Goal: Information Seeking & Learning: Find specific fact

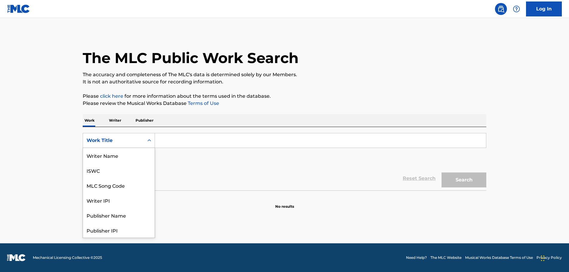
click at [151, 141] on icon "Search Form" at bounding box center [149, 140] width 6 height 6
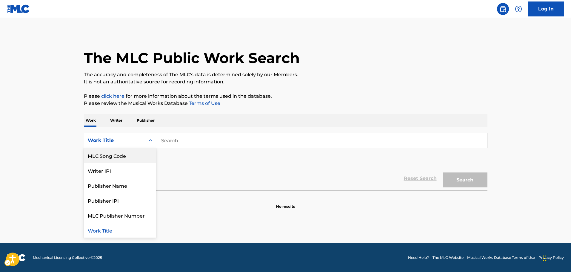
click at [137, 156] on div "MLC Song Code" at bounding box center [120, 155] width 72 height 15
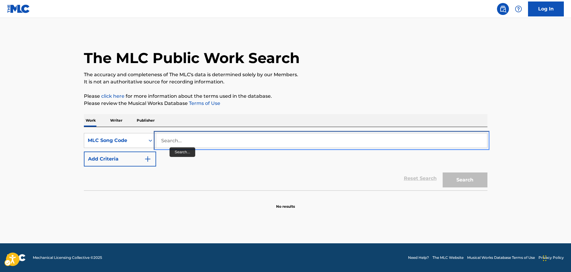
click at [181, 139] on input "Search..." at bounding box center [321, 140] width 331 height 14
paste input "S2857J"
type input "S2857J"
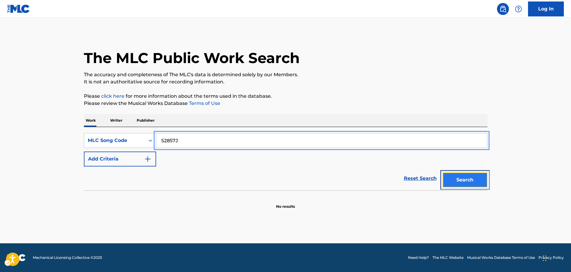
click at [463, 178] on button "Search" at bounding box center [465, 179] width 45 height 15
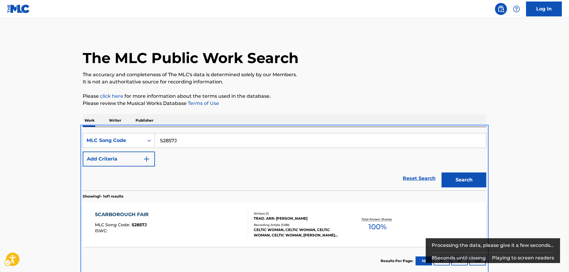
scroll to position [3, 0]
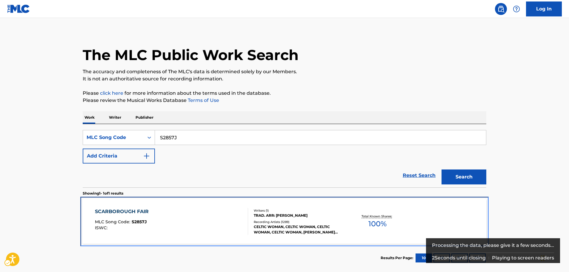
click at [189, 227] on div "SCARBOROUGH FAIR MLC Song Code : S2857J ISWC :" at bounding box center [171, 221] width 153 height 27
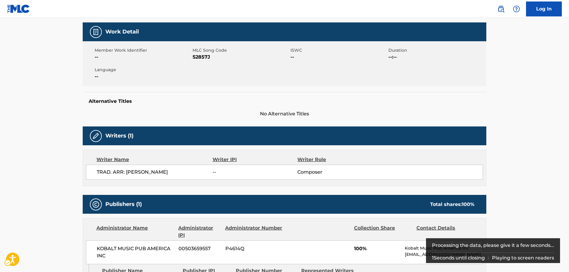
scroll to position [149, 0]
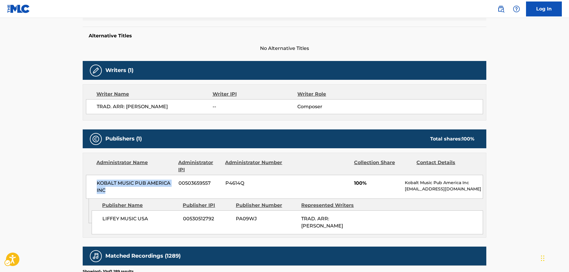
drag, startPoint x: 109, startPoint y: 192, endPoint x: 76, endPoint y: 185, distance: 33.6
click at [96, 182] on div "KOBALT MUSIC PUB AMERICA INC 00503659557 P4614Q 100% Kobalt Music Pub America I…" at bounding box center [284, 187] width 397 height 24
copy span "KOBALT MUSIC PUB AMERICA INC"
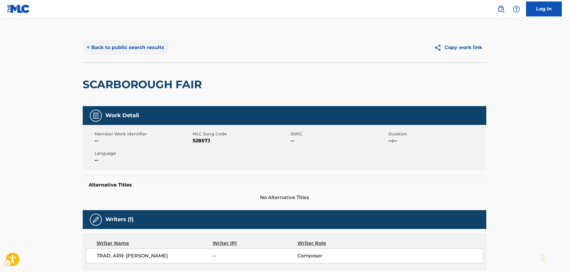
scroll to position [0, 0]
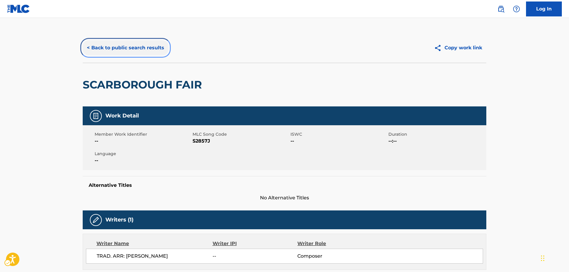
click at [139, 45] on button "< Back to public search results" at bounding box center [126, 47] width 86 height 15
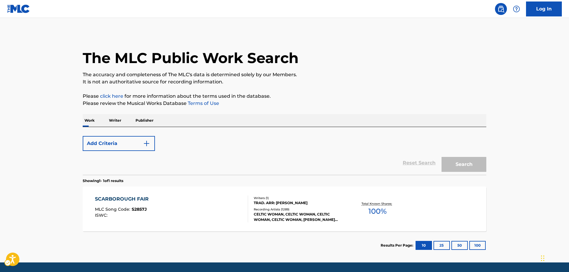
scroll to position [3, 0]
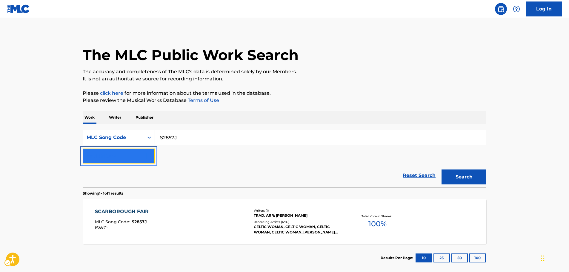
click at [153, 159] on button "Add Criteria" at bounding box center [119, 155] width 72 height 15
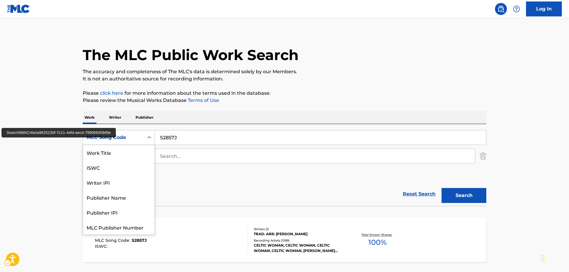
click at [149, 138] on icon "Search Form" at bounding box center [149, 137] width 6 height 6
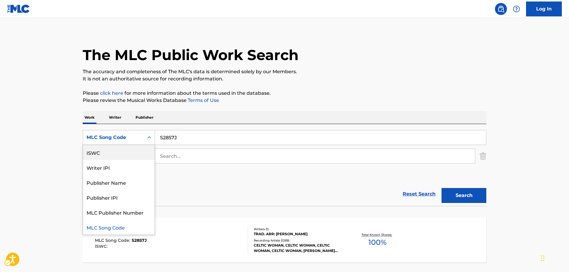
scroll to position [0, 0]
click at [123, 155] on div "Work Title" at bounding box center [119, 152] width 72 height 15
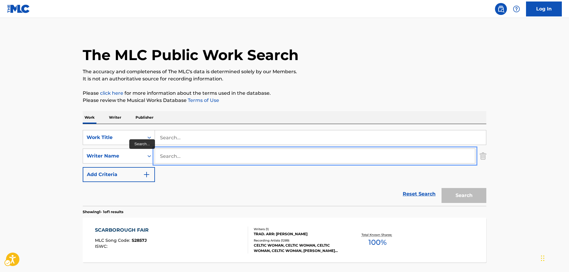
paste input "Awaiting Eternity"
type input "Awaiting Eternity"
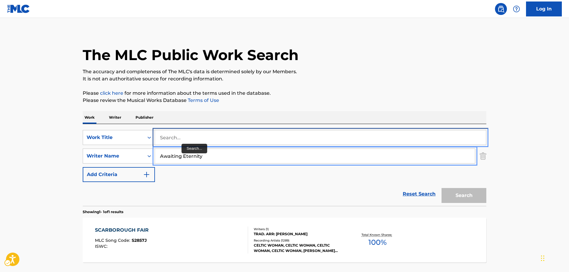
paste input "Awaiting Eternity"
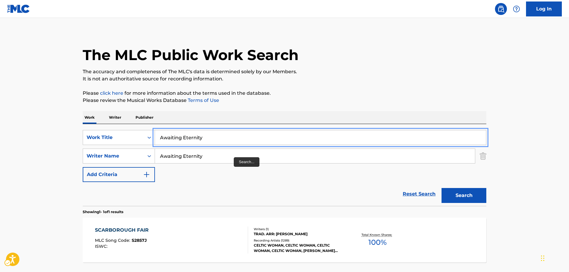
type input "Awaiting Eternity"
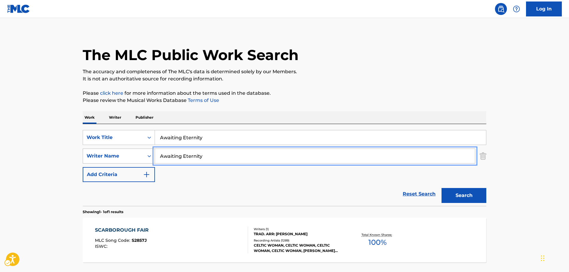
drag, startPoint x: 204, startPoint y: 156, endPoint x: 141, endPoint y: 156, distance: 62.7
click at [142, 156] on div "SearchWithCriteria12cc598b-3bc5-4fa4-8482-3926f804703b Writer Name Awaiting Ete…" at bounding box center [285, 155] width 404 height 15
type input "thirsk"
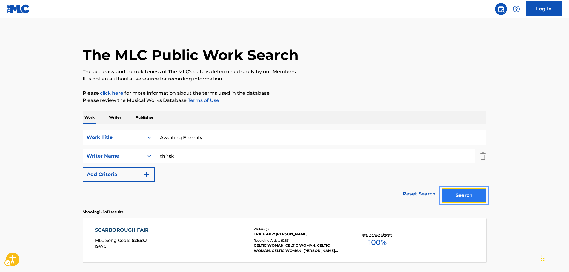
click at [457, 194] on button "Search" at bounding box center [464, 195] width 45 height 15
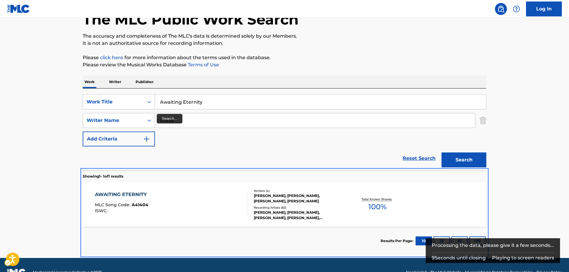
scroll to position [53, 0]
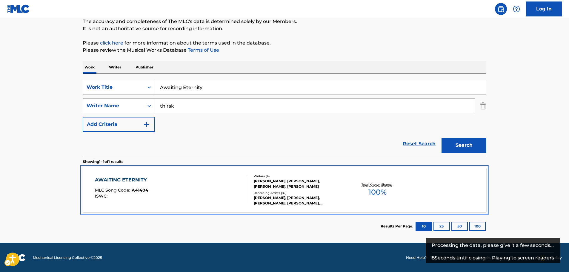
click at [181, 190] on div "AWAITING ETERNITY MLC Song Code : A41404 ISWC :" at bounding box center [171, 189] width 153 height 27
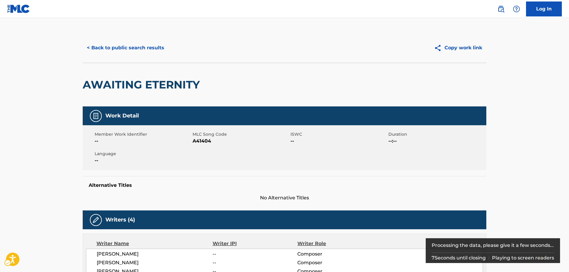
click at [197, 142] on span "MLC Song Code - A41404" at bounding box center [241, 140] width 96 height 7
click at [197, 141] on span "MLC Song Code - A41404" at bounding box center [241, 140] width 96 height 7
copy span "A41404"
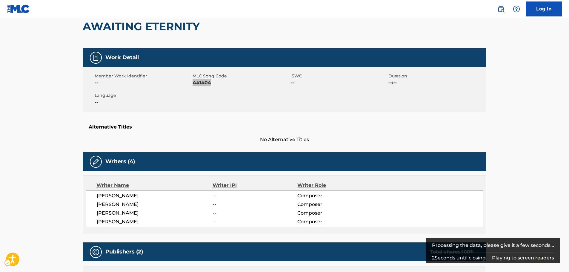
scroll to position [60, 0]
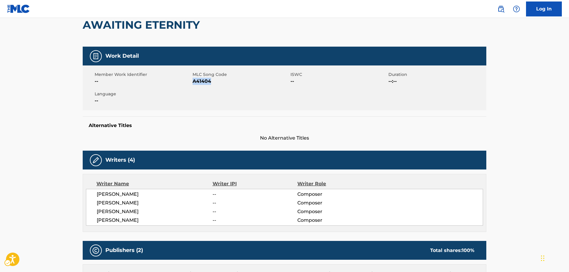
drag, startPoint x: 159, startPoint y: 219, endPoint x: 94, endPoint y: 196, distance: 69.1
click at [94, 196] on div "[PERSON_NAME] -- Composer [PERSON_NAME] -- Composer [PERSON_NAME] -- Composer […" at bounding box center [284, 207] width 397 height 37
copy div "[PERSON_NAME] -- Composer [PERSON_NAME] -- Composer [PERSON_NAME] -- Composer […"
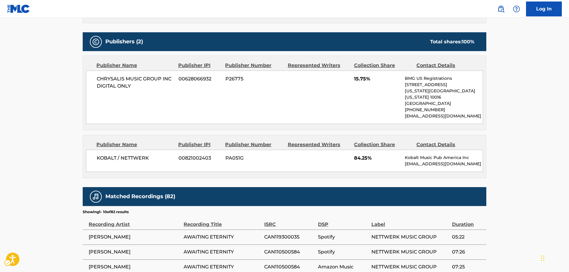
scroll to position [269, 0]
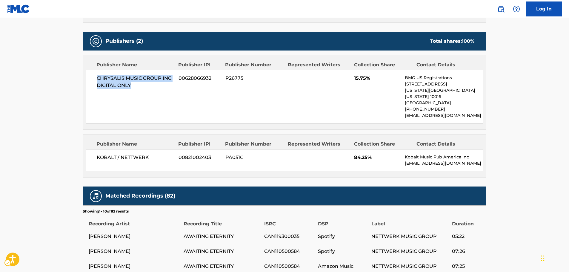
drag, startPoint x: 144, startPoint y: 85, endPoint x: 96, endPoint y: 79, distance: 48.4
click at [96, 79] on div "CHRYSALIS MUSIC GROUP INC DIGITAL ONLY 00628066932 P26775 15.75% BMG US Registr…" at bounding box center [284, 96] width 397 height 53
copy span "CHRYSALIS MUSIC GROUP INC DIGITAL ONLY"
drag, startPoint x: 130, startPoint y: 152, endPoint x: 97, endPoint y: 153, distance: 33.7
click at [97, 154] on span "KOBALT / NETTWERK" at bounding box center [135, 157] width 77 height 7
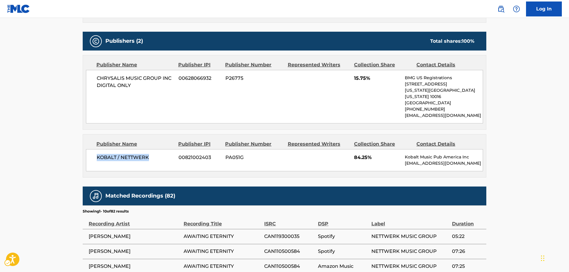
copy span "KOBALT / NETTWERK"
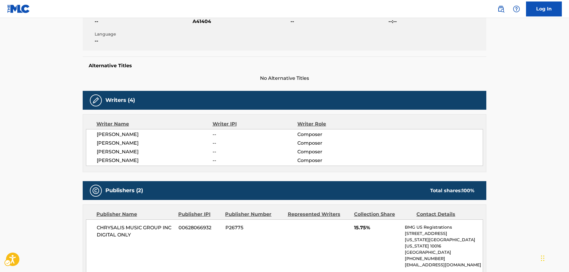
scroll to position [0, 0]
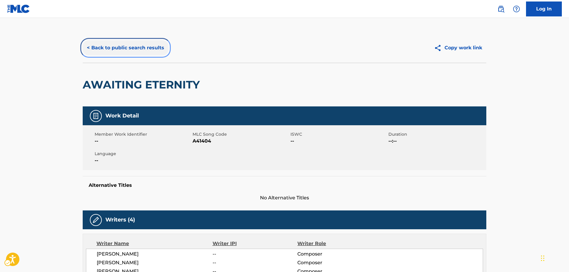
click at [110, 45] on button "< Back to public search results" at bounding box center [126, 47] width 86 height 15
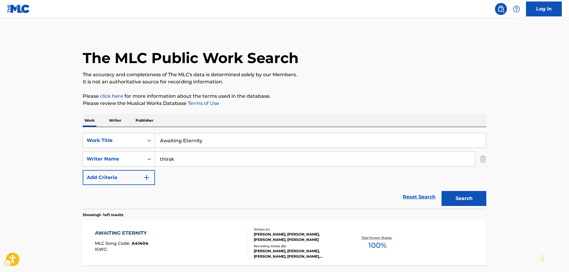
scroll to position [19, 0]
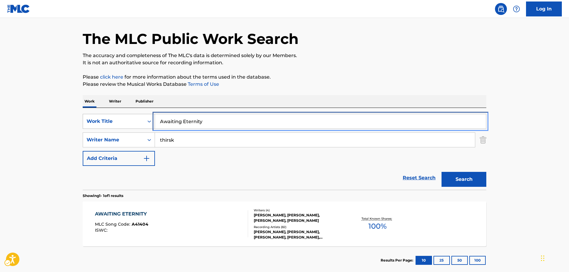
drag, startPoint x: 203, startPoint y: 121, endPoint x: 104, endPoint y: 119, distance: 99.5
paste input "If You Can Want"
type input "If You Can Want"
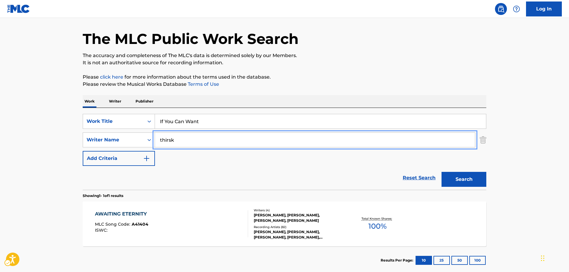
drag, startPoint x: 173, startPoint y: 140, endPoint x: 171, endPoint y: 152, distance: 11.8
paste input "[PERSON_NAME]"
type input "[PERSON_NAME]"
click at [477, 180] on button "Search" at bounding box center [464, 179] width 45 height 15
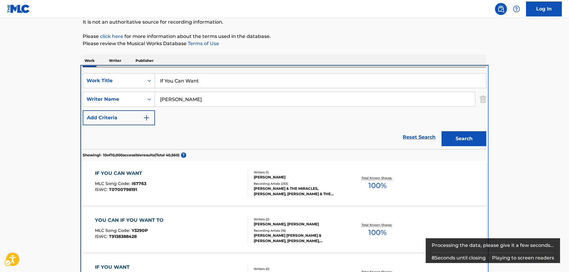
scroll to position [127, 0]
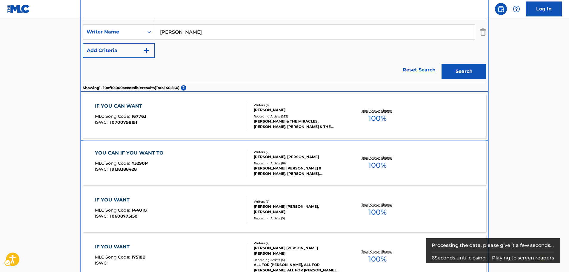
click at [229, 110] on div "IF YOU CAN WANT MLC Song Code : I67763 ISWC : T0700798191" at bounding box center [171, 115] width 153 height 27
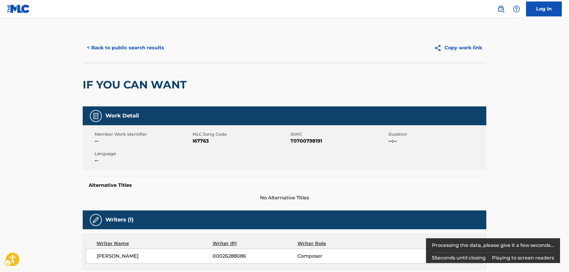
click at [202, 142] on span "MLC Song Code - I67763" at bounding box center [241, 140] width 96 height 7
copy span "I67763"
click at [306, 140] on span "ISWC - T0700798191" at bounding box center [339, 140] width 96 height 7
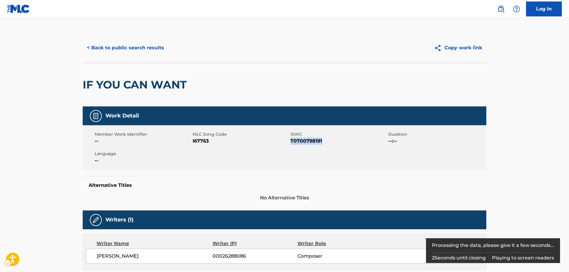
copy span "T0700798191"
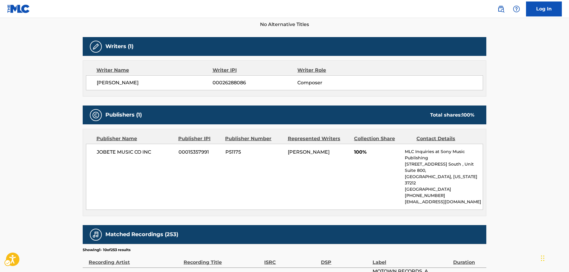
scroll to position [179, 0]
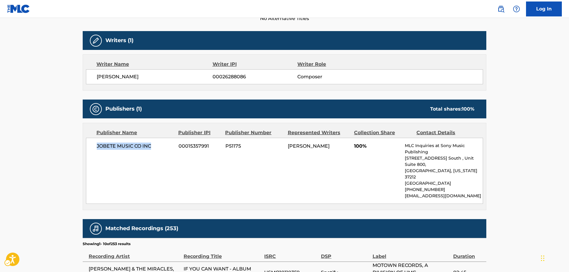
drag, startPoint x: 155, startPoint y: 148, endPoint x: 92, endPoint y: 151, distance: 62.5
click at [93, 151] on div "JOBETE MUSIC CO INC 00015357991 P51175 [PERSON_NAME] 100% MLC Inquiries at Sony…" at bounding box center [284, 171] width 397 height 66
copy span "JOBETE MUSIC CO INC"
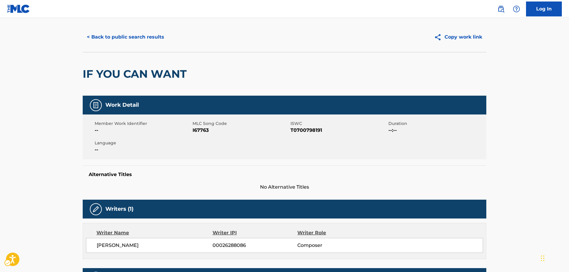
scroll to position [0, 0]
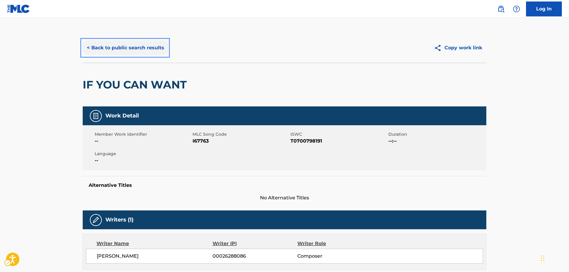
click at [119, 49] on button "< Back to public search results" at bounding box center [126, 47] width 86 height 15
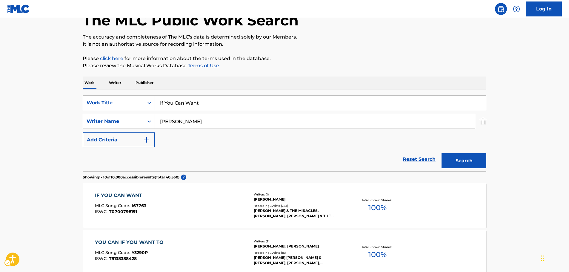
scroll to position [37, 0]
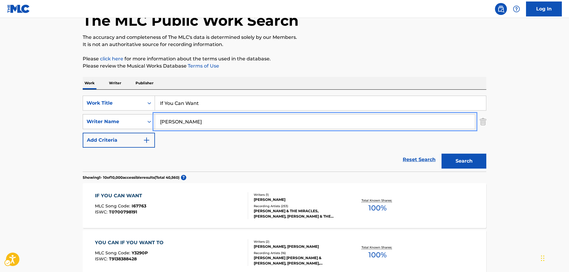
drag, startPoint x: 152, startPoint y: 119, endPoint x: 137, endPoint y: 118, distance: 15.2
paste input "[PERSON_NAME]"
type input "[PERSON_NAME]"
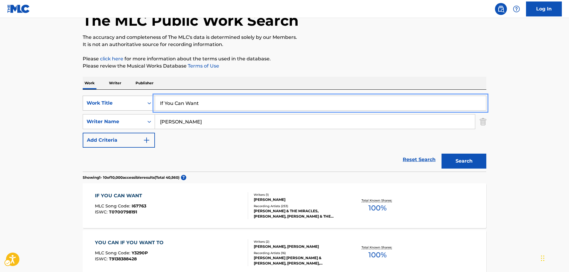
drag, startPoint x: 206, startPoint y: 101, endPoint x: 131, endPoint y: 99, distance: 75.3
paste input "Everything's Coming Our Way"
type input "Everything's Coming Our Way"
click at [458, 160] on button "Search" at bounding box center [464, 160] width 45 height 15
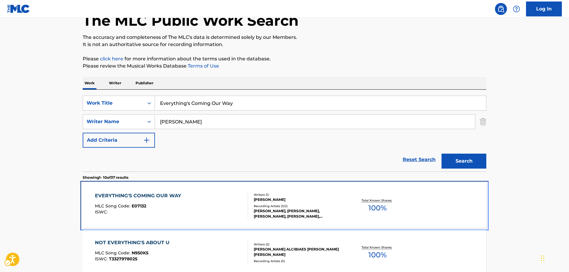
click at [191, 210] on div "EVERYTHING'S COMING OUR WAY MLC Song Code : E07132 ISWC :" at bounding box center [171, 205] width 153 height 27
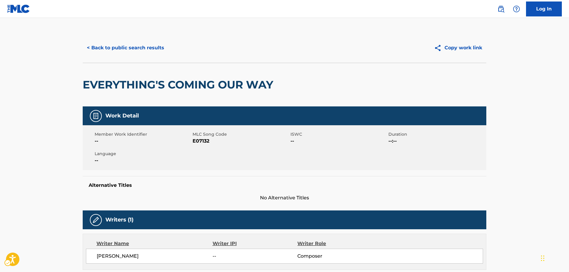
click at [204, 142] on span "MLC Song Code - E07132" at bounding box center [241, 140] width 96 height 7
copy span "E07132"
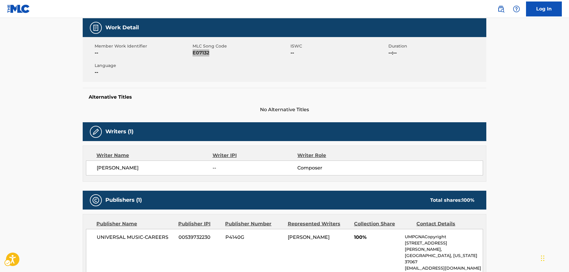
scroll to position [90, 0]
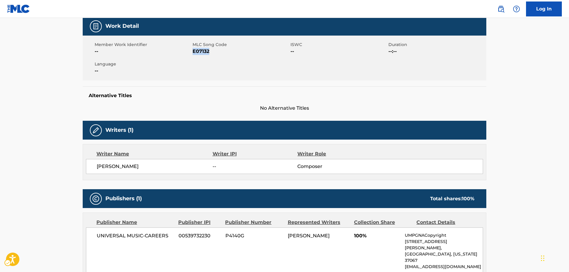
drag, startPoint x: 141, startPoint y: 170, endPoint x: 92, endPoint y: 170, distance: 49.0
click at [92, 170] on div "[PERSON_NAME] -- Composer" at bounding box center [284, 166] width 397 height 15
copy span "[PERSON_NAME]"
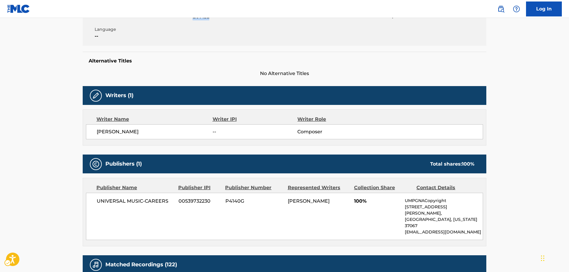
scroll to position [179, 0]
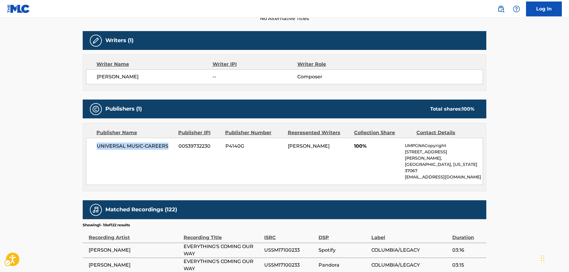
drag, startPoint x: 168, startPoint y: 144, endPoint x: 93, endPoint y: 149, distance: 74.5
click at [93, 149] on div "UNIVERSAL MUSIC-CAREERS 00539732230 P4140G [PERSON_NAME] 100% UMPGNACopyright […" at bounding box center [284, 161] width 397 height 47
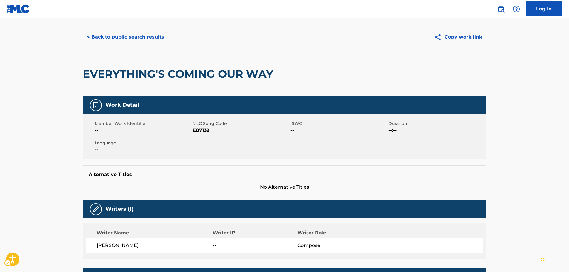
scroll to position [0, 0]
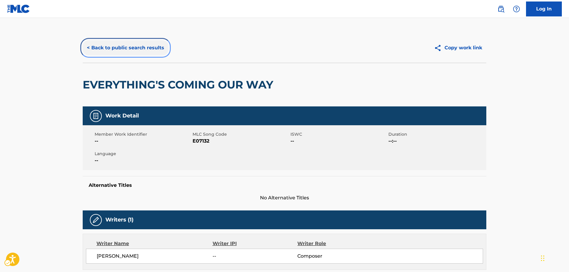
click at [155, 48] on button "< Back to public search results" at bounding box center [126, 47] width 86 height 15
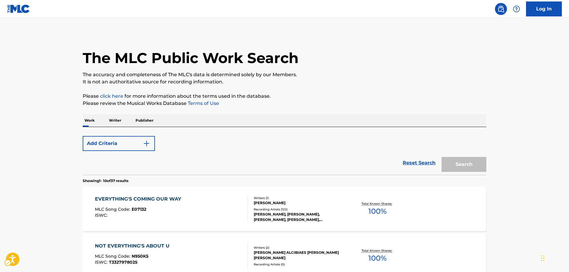
scroll to position [37, 0]
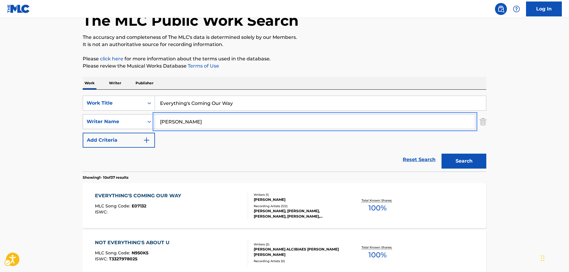
drag, startPoint x: 191, startPoint y: 123, endPoint x: 128, endPoint y: 127, distance: 64.0
paste input "tills"
type input "Stills"
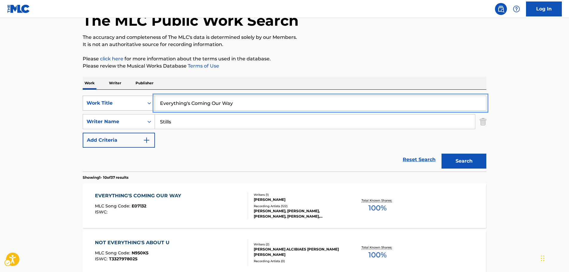
drag, startPoint x: 238, startPoint y: 102, endPoint x: 130, endPoint y: 107, distance: 108.8
paste input "Nothin' to Do but [PERSON_NAME]"
type input "Nothin' to Do but [DATE]"
click at [456, 162] on button "Search" at bounding box center [464, 160] width 45 height 15
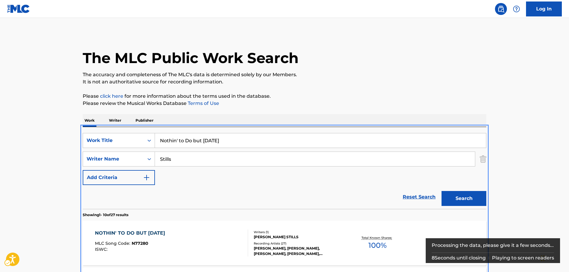
scroll to position [127, 0]
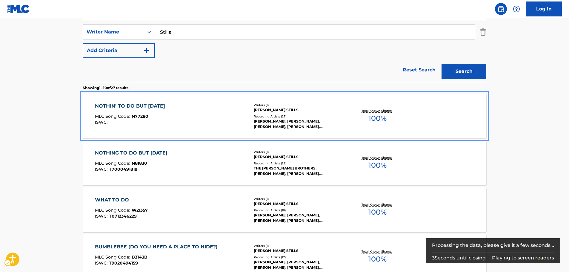
click at [201, 113] on div "NOTHIN' TO DO BUT [DATE] MLC Song Code : N77280 ISWC :" at bounding box center [171, 115] width 153 height 27
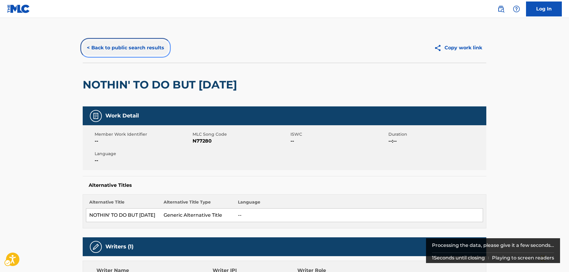
click at [154, 46] on button "< Back to public search results" at bounding box center [126, 47] width 86 height 15
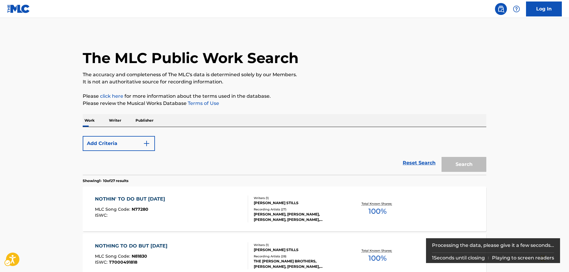
scroll to position [127, 0]
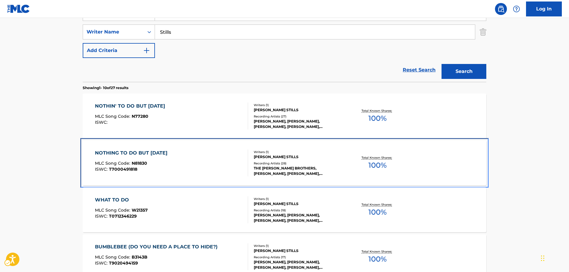
click at [205, 158] on div "NOTHING TO DO BUT [DATE] MLC Song Code : N81830 ISWC : T7000491818" at bounding box center [171, 162] width 153 height 27
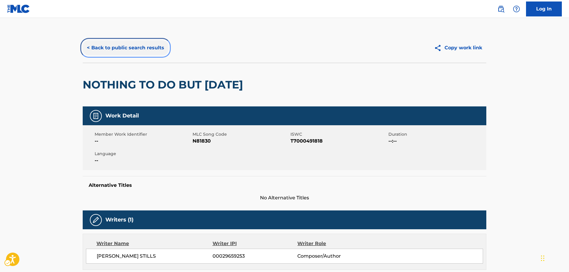
click at [131, 47] on button "< Back to public search results" at bounding box center [126, 47] width 86 height 15
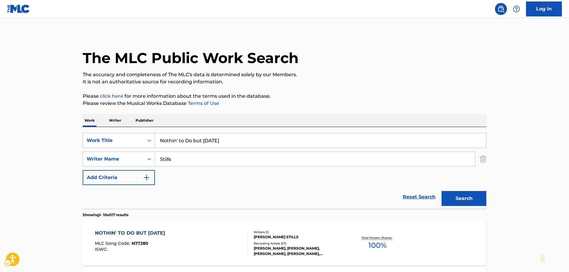
scroll to position [127, 0]
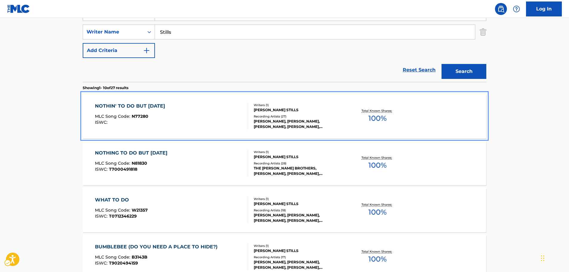
click at [186, 122] on div "NOTHIN' TO DO BUT [DATE] MLC Song Code : N77280 ISWC :" at bounding box center [171, 115] width 153 height 27
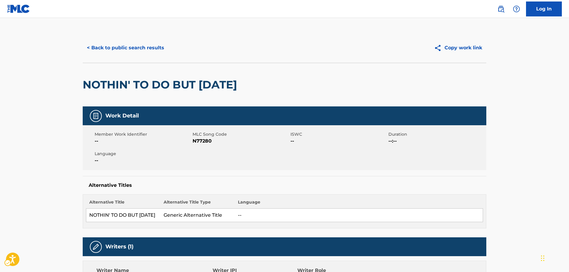
click at [201, 140] on span "MLC Song Code - N77280" at bounding box center [241, 140] width 96 height 7
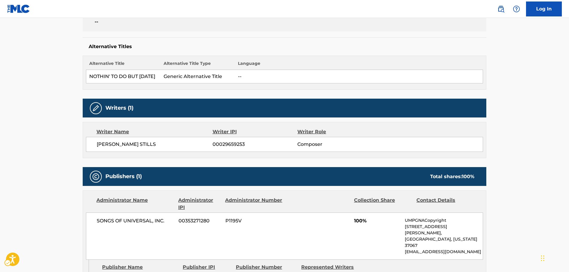
scroll to position [149, 0]
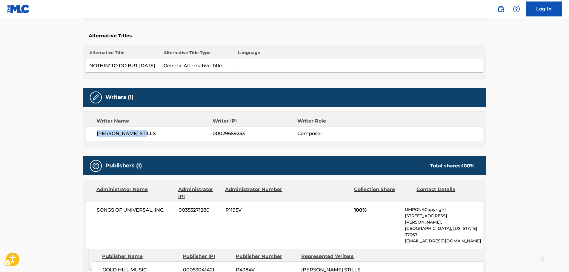
drag, startPoint x: 148, startPoint y: 136, endPoint x: 95, endPoint y: 138, distance: 53.2
click at [95, 138] on div "[PERSON_NAME] STILLS 00029659253 Composer" at bounding box center [284, 133] width 397 height 15
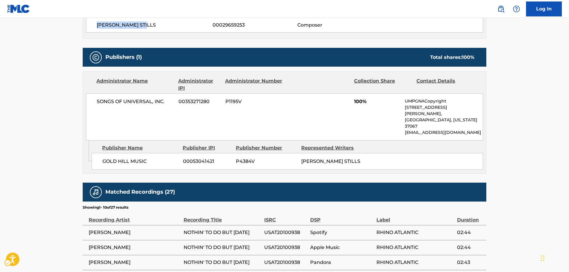
scroll to position [269, 0]
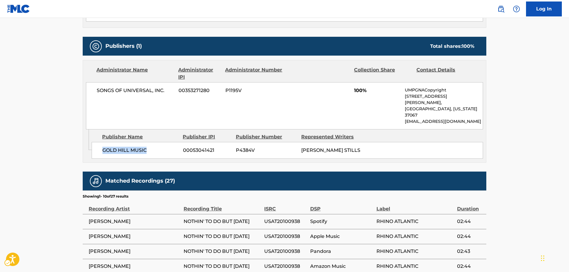
drag, startPoint x: 158, startPoint y: 141, endPoint x: 102, endPoint y: 144, distance: 55.6
click at [102, 144] on div "GOLD HILL MUSIC 00053041421 P4384V [PERSON_NAME] STILLS" at bounding box center [287, 150] width 391 height 17
drag, startPoint x: 166, startPoint y: 93, endPoint x: 93, endPoint y: 93, distance: 73.5
click at [93, 93] on div "SONGS OF UNIVERSAL, INC. 00353271280 P1195V 100% UMPGNACopyright [STREET_ADDRES…" at bounding box center [284, 105] width 397 height 47
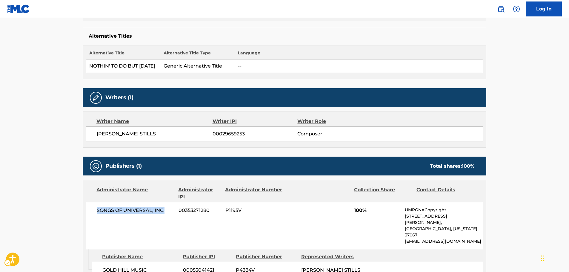
scroll to position [0, 0]
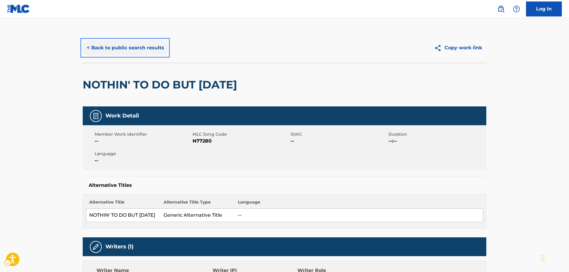
click at [139, 46] on button "< Back to public search results" at bounding box center [126, 47] width 86 height 15
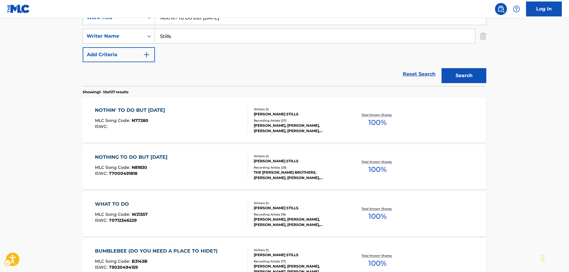
scroll to position [97, 0]
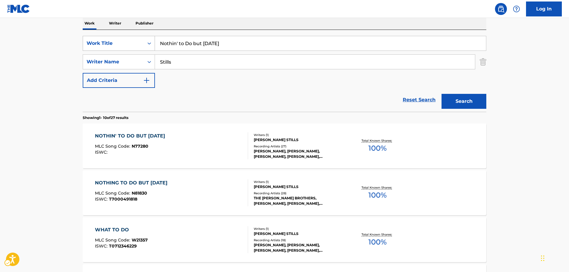
click at [153, 46] on div "Search Form" at bounding box center [149, 43] width 11 height 11
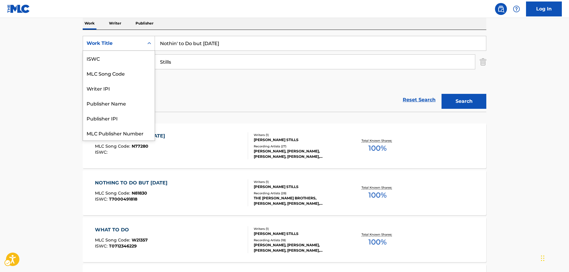
scroll to position [15, 0]
click at [130, 57] on div "MLC Song Code" at bounding box center [119, 58] width 72 height 15
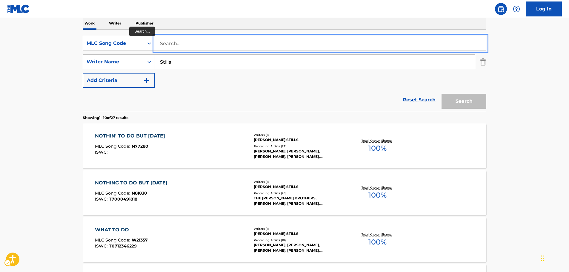
drag, startPoint x: 188, startPoint y: 43, endPoint x: 177, endPoint y: 54, distance: 15.2
paste input "AB0E02"
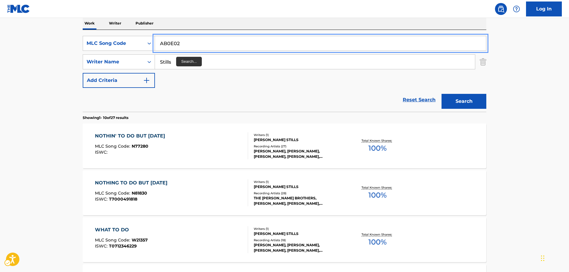
type input "AB0E02"
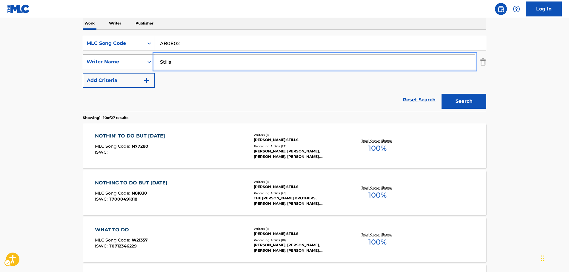
drag, startPoint x: 179, startPoint y: 65, endPoint x: 140, endPoint y: 65, distance: 38.8
click at [442, 94] on button "Search" at bounding box center [464, 101] width 45 height 15
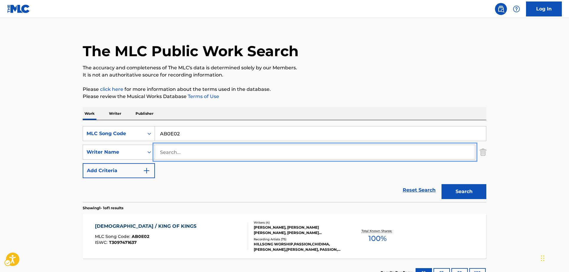
scroll to position [53, 0]
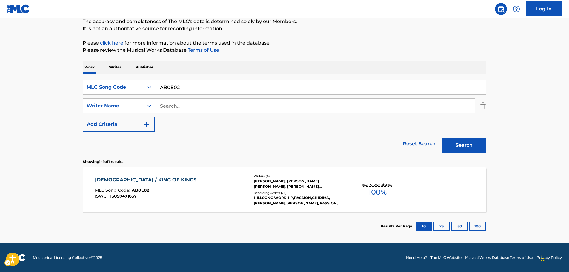
click at [58, 196] on main "The MLC Public Work Search The accuracy and completeness of The MLC's data is d…" at bounding box center [284, 104] width 569 height 278
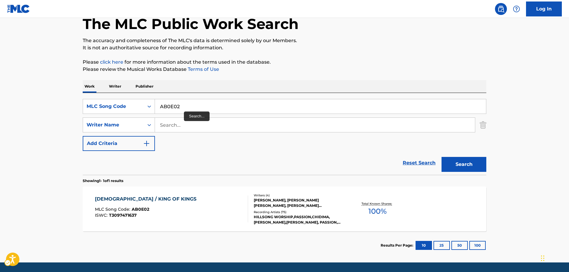
scroll to position [23, 0]
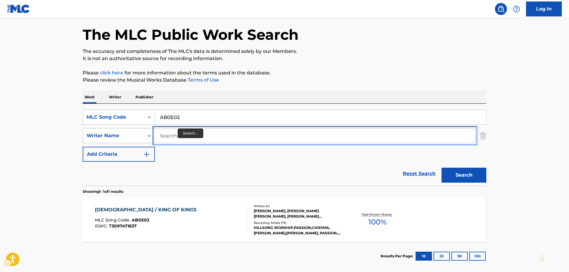
click at [169, 137] on input "Search..." at bounding box center [315, 135] width 320 height 14
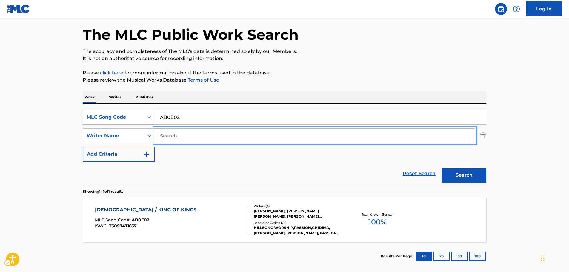
paste input "Powledge"
type input "Powledge"
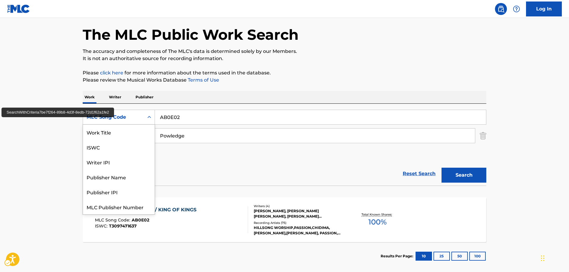
click at [148, 119] on icon "Search Form" at bounding box center [149, 117] width 6 height 6
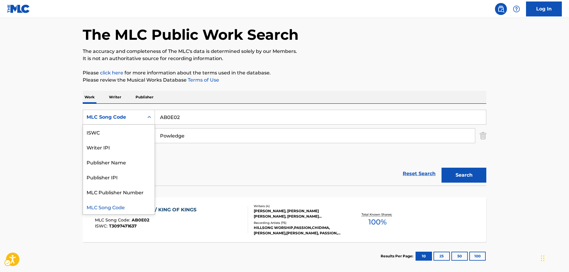
scroll to position [0, 0]
click at [131, 132] on div "Work Title" at bounding box center [119, 132] width 72 height 15
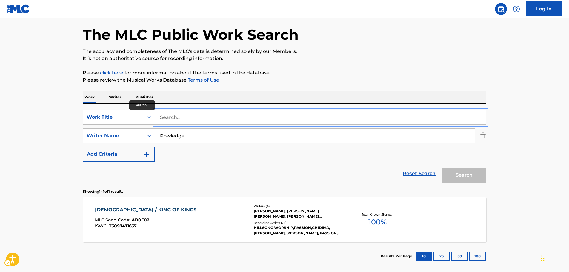
paste input "The Way That I Am"
type input "The Way That I Am"
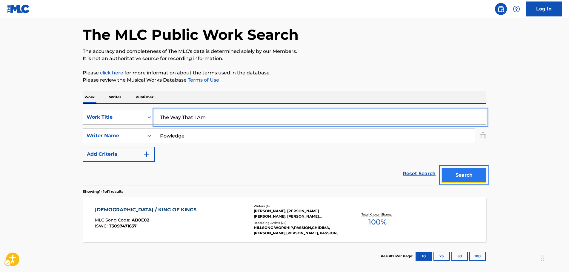
click at [456, 173] on button "Search" at bounding box center [464, 175] width 45 height 15
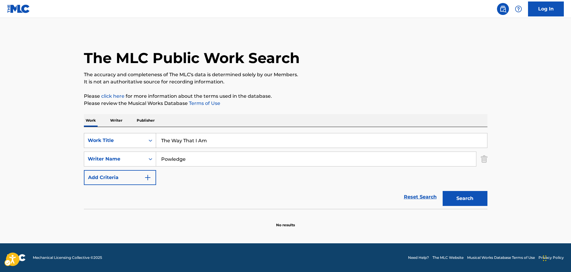
click at [151, 139] on icon "Search Form" at bounding box center [151, 140] width 6 height 6
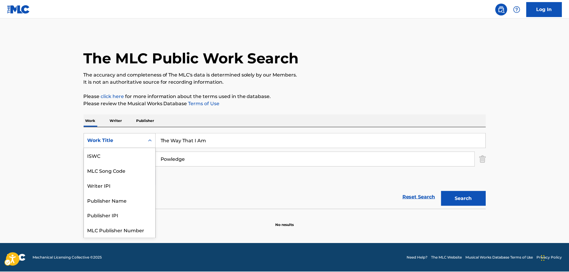
scroll to position [15, 0]
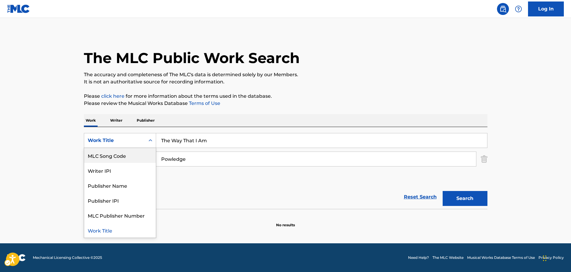
click at [128, 156] on div "MLC Song Code" at bounding box center [120, 155] width 72 height 15
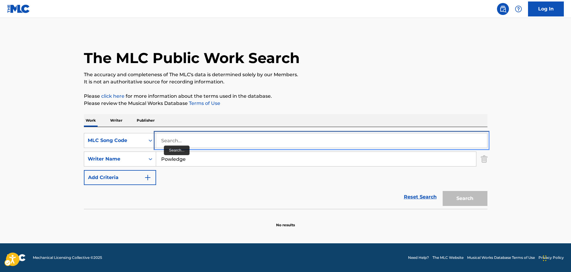
drag, startPoint x: 156, startPoint y: 148, endPoint x: 181, endPoint y: 143, distance: 25.9
paste input "S68625"
type input "S68625"
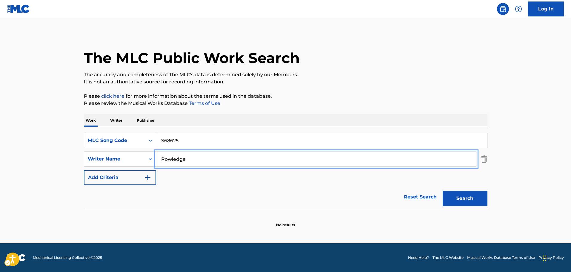
drag, startPoint x: 192, startPoint y: 158, endPoint x: 142, endPoint y: 160, distance: 50.2
click at [143, 160] on div "SearchWithCriteria12cc598b-3bc5-4fa4-8482-3926f804703b Writer Name Powledge" at bounding box center [286, 158] width 404 height 15
click at [443, 191] on button "Search" at bounding box center [465, 198] width 45 height 15
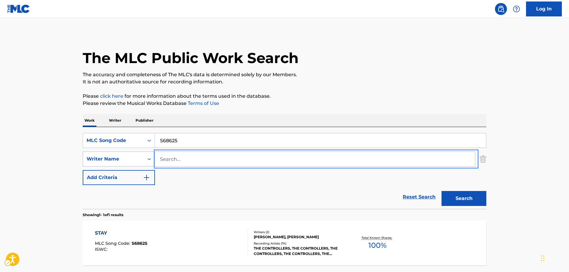
scroll to position [30, 0]
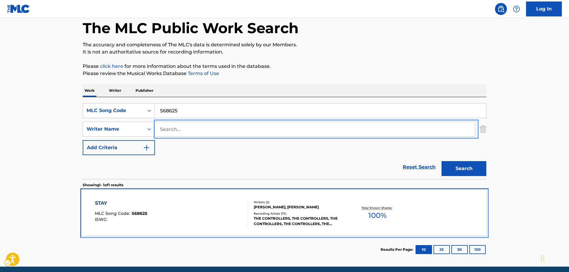
click at [175, 214] on div "STAY MLC Song Code : S68625 ISWC :" at bounding box center [171, 212] width 153 height 27
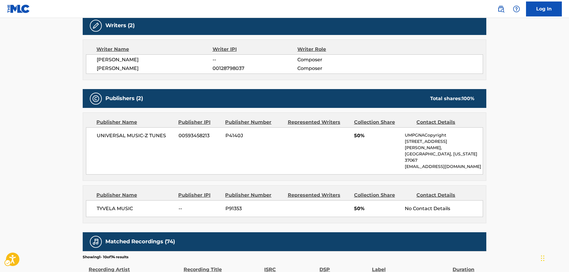
scroll to position [179, 0]
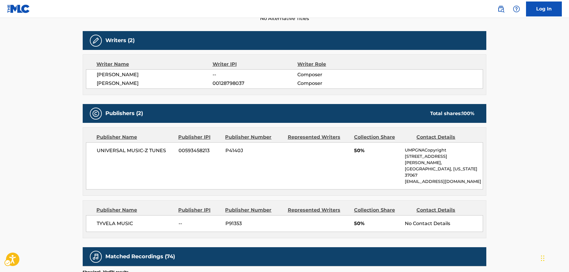
drag, startPoint x: 150, startPoint y: 87, endPoint x: 119, endPoint y: 88, distance: 30.2
click at [119, 88] on div "[PERSON_NAME] -- Composer [PERSON_NAME] 00128798037 Composer" at bounding box center [284, 78] width 397 height 19
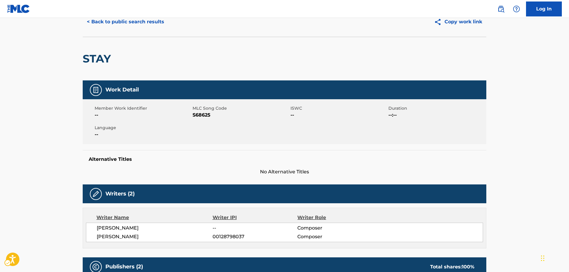
scroll to position [0, 0]
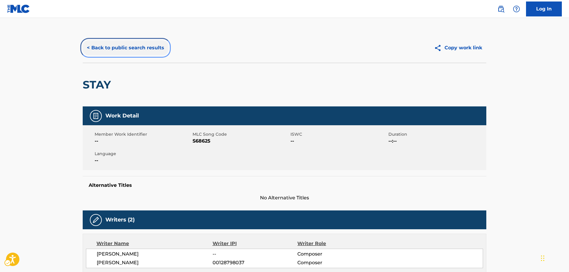
click at [129, 44] on button "< Back to public search results" at bounding box center [126, 47] width 86 height 15
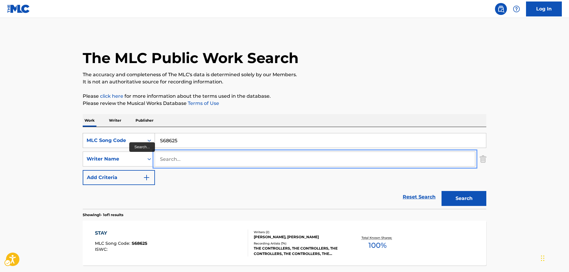
paste input "[GEOGRAPHIC_DATA]"
type input "[GEOGRAPHIC_DATA]"
click at [149, 142] on icon "Search Form" at bounding box center [149, 140] width 6 height 6
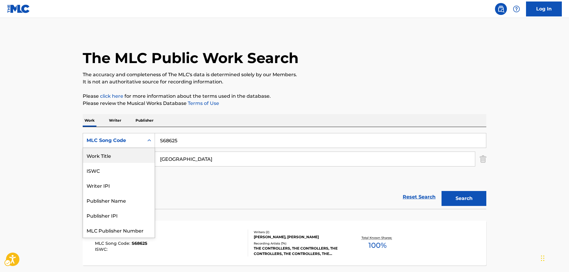
click at [121, 153] on div "Work Title" at bounding box center [119, 155] width 72 height 15
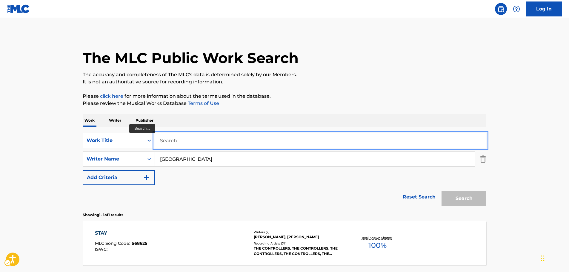
drag, startPoint x: 182, startPoint y: 142, endPoint x: 171, endPoint y: 144, distance: 11.5
paste input "Make It Look Sexy"
type input "Make It Look Sexy"
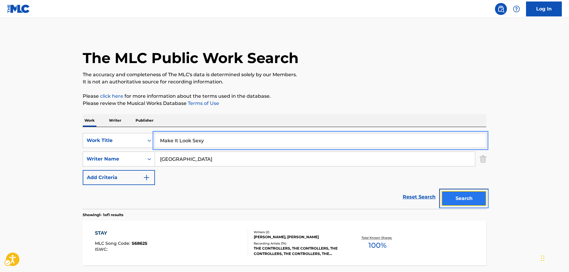
click at [477, 198] on button "Search" at bounding box center [464, 198] width 45 height 15
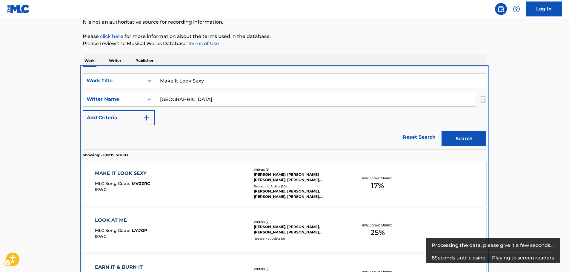
scroll to position [127, 0]
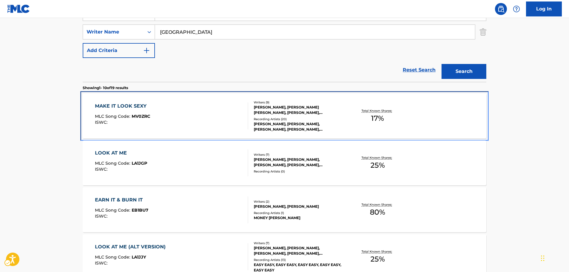
click at [225, 112] on div "MAKE IT LOOK SEXY MLC Song Code : MV0ZRC ISWC :" at bounding box center [171, 115] width 153 height 27
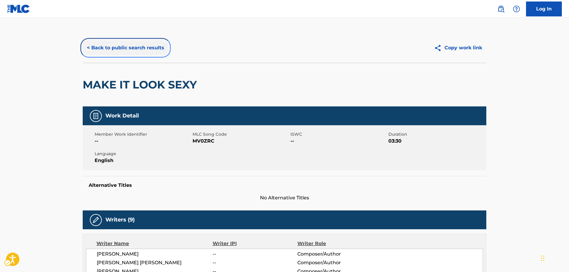
click at [136, 49] on button "< Back to public search results" at bounding box center [126, 47] width 86 height 15
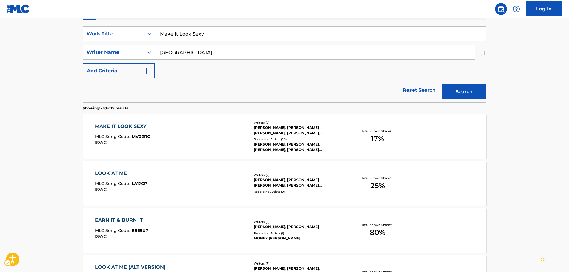
scroll to position [97, 0]
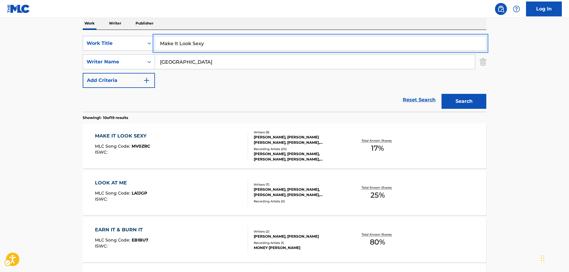
drag, startPoint x: 199, startPoint y: 41, endPoint x: 64, endPoint y: 63, distance: 137.4
paste input "Expanding World"
type input "Expanding World"
click at [43, 71] on main "The MLC Public Work Search The accuracy and completeness of The MLC's data is d…" at bounding box center [284, 272] width 569 height 703
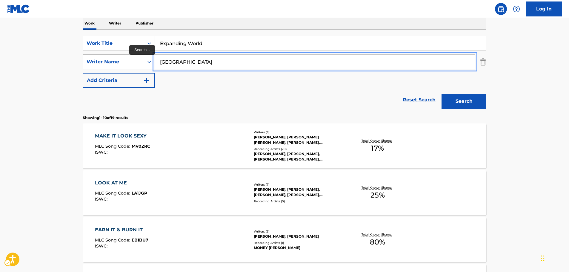
drag, startPoint x: 162, startPoint y: 65, endPoint x: 116, endPoint y: 67, distance: 46.0
type input "[PERSON_NAME]"
click at [463, 98] on button "Search" at bounding box center [464, 101] width 45 height 15
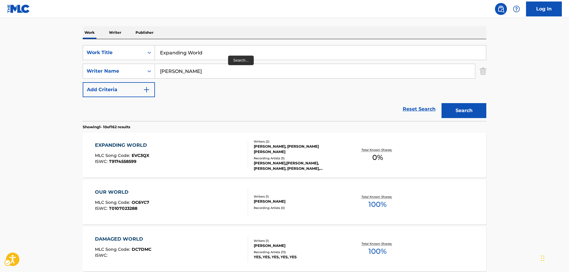
scroll to position [90, 0]
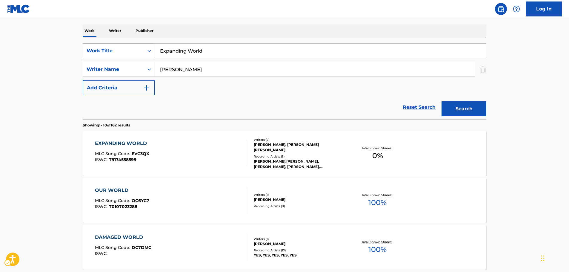
click at [145, 49] on div "Search Form" at bounding box center [149, 50] width 11 height 11
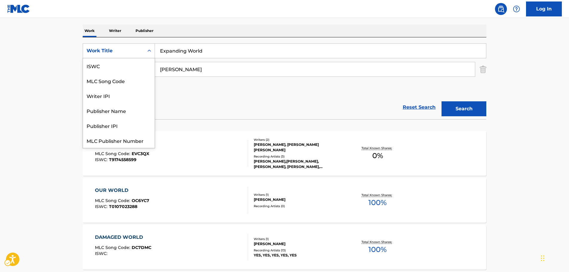
scroll to position [15, 0]
click at [130, 62] on div "MLC Song Code" at bounding box center [119, 65] width 72 height 15
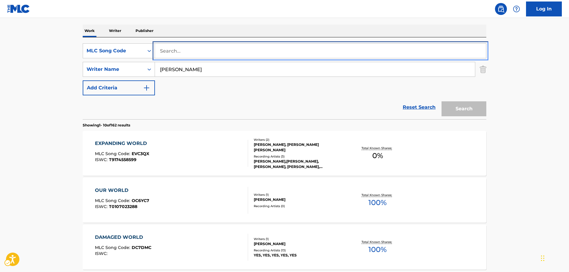
drag, startPoint x: 178, startPoint y: 49, endPoint x: 179, endPoint y: 53, distance: 4.1
paste input "E10900"
type input "E10900"
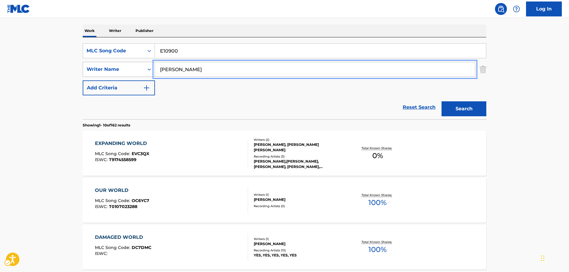
drag, startPoint x: 181, startPoint y: 65, endPoint x: 121, endPoint y: 73, distance: 60.1
click at [121, 73] on div "SearchWithCriteria12cc598b-3bc5-4fa4-8482-3926f804703b Writer Name [PERSON_NAME]" at bounding box center [285, 69] width 404 height 15
click at [442, 101] on button "Search" at bounding box center [464, 108] width 45 height 15
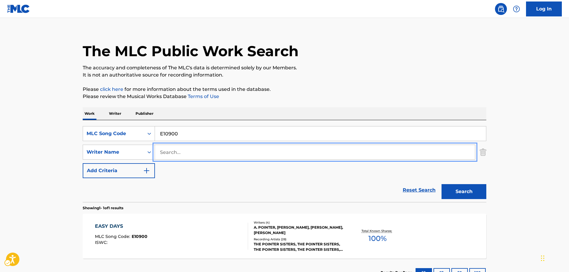
scroll to position [53, 0]
